Goal: Task Accomplishment & Management: Use online tool/utility

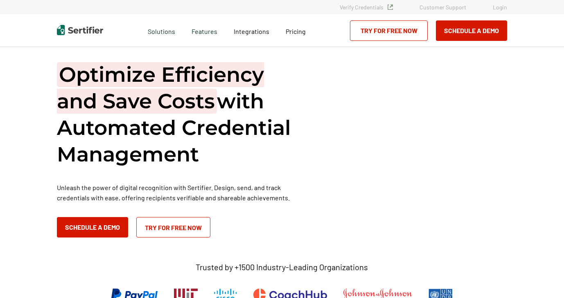
click at [409, 26] on link "Try for Free Now" at bounding box center [389, 30] width 78 height 20
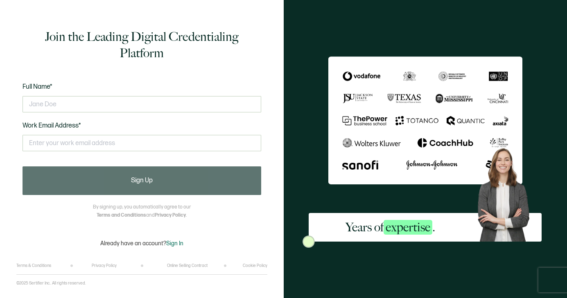
click at [169, 242] on span "Sign In" at bounding box center [174, 243] width 17 height 7
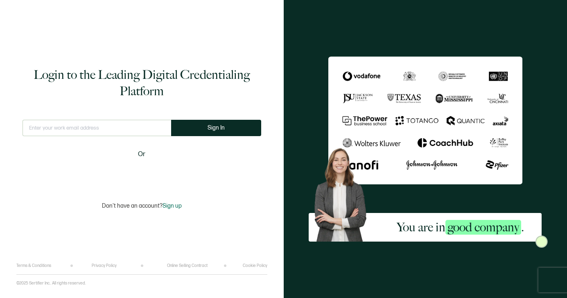
click at [128, 122] on input "text" at bounding box center [97, 128] width 149 height 16
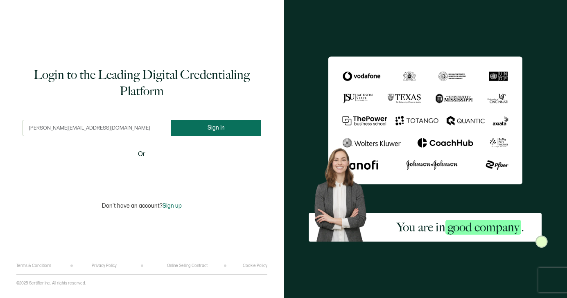
type input "shannon@nextuporegon.org"
click at [228, 131] on button "Sign In" at bounding box center [216, 128] width 90 height 16
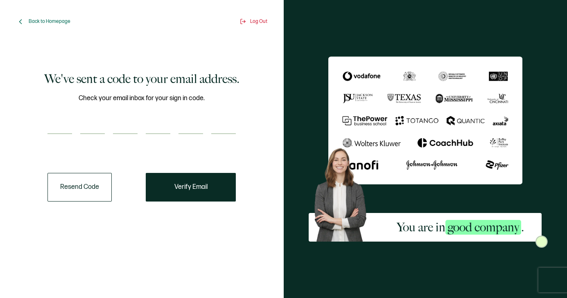
click at [69, 130] on input "number" at bounding box center [59, 126] width 25 height 16
type input "8"
type input "1"
type input "3"
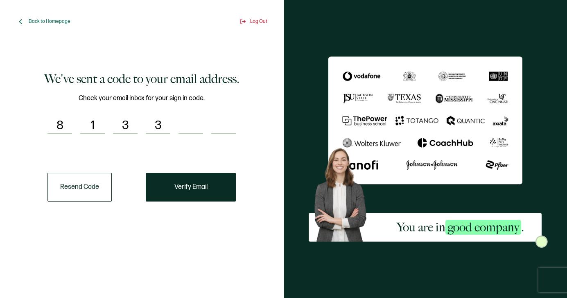
type input "6"
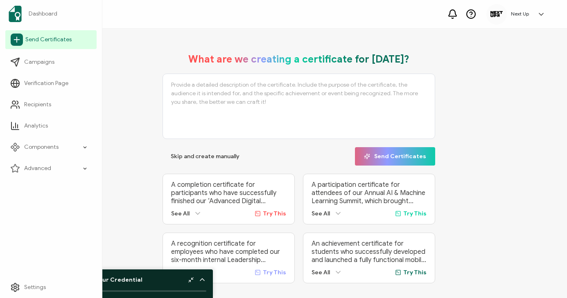
click at [41, 36] on span "Send Certificates" at bounding box center [48, 40] width 46 height 8
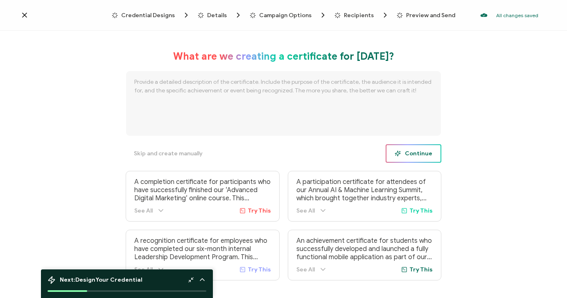
click at [415, 149] on button "Continue" at bounding box center [414, 154] width 56 height 18
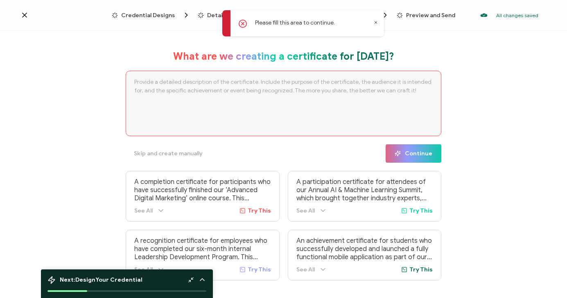
click at [223, 89] on textarea at bounding box center [284, 104] width 316 height 66
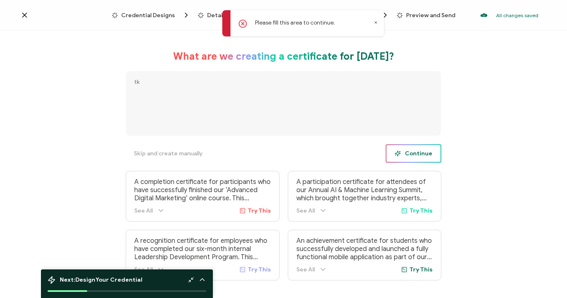
type textarea "tk"
click at [412, 148] on button "Continue" at bounding box center [414, 154] width 56 height 18
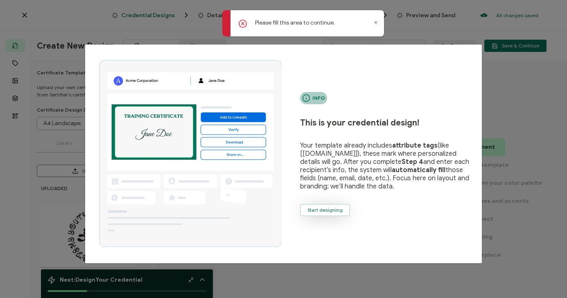
click at [336, 214] on button "Start designing" at bounding box center [325, 210] width 50 height 12
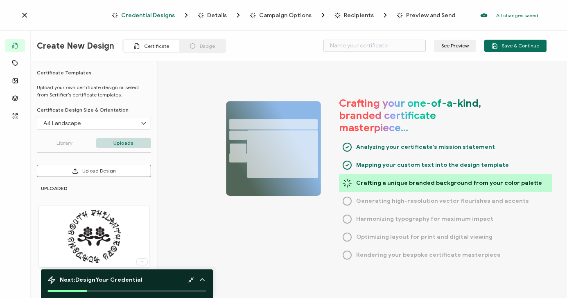
click at [95, 217] on img at bounding box center [94, 236] width 53 height 53
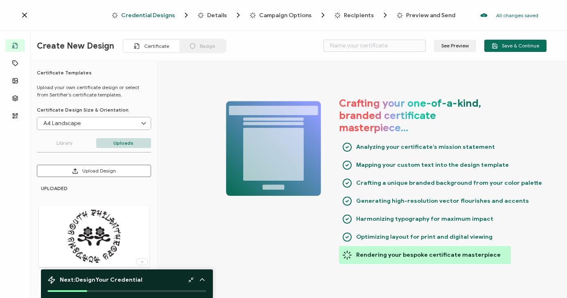
type input "Strouk"
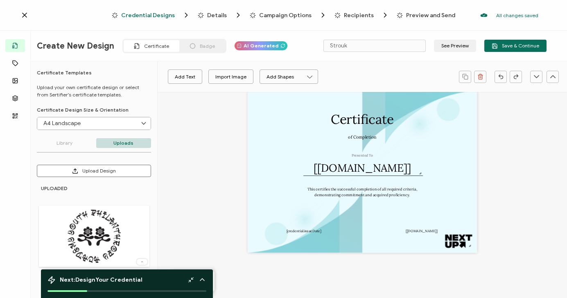
scroll to position [20, 0]
